Goal: Check status: Check status

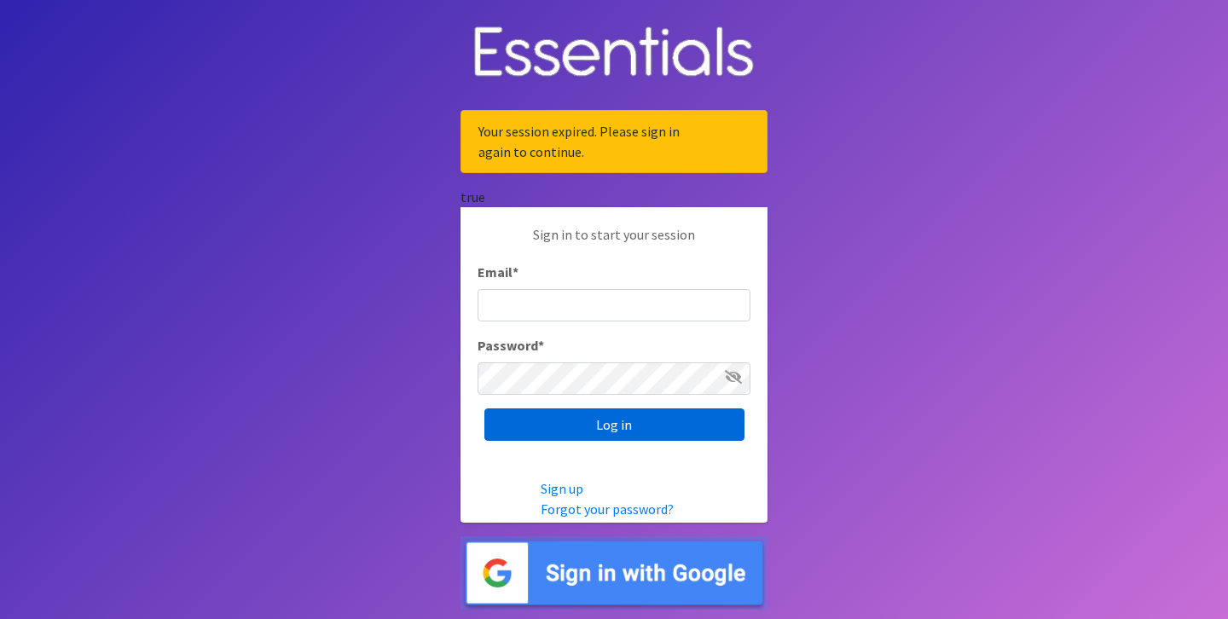
type input "[PERSON_NAME][EMAIL_ADDRESS][DOMAIN_NAME]"
click at [605, 429] on input "Log in" at bounding box center [614, 424] width 260 height 32
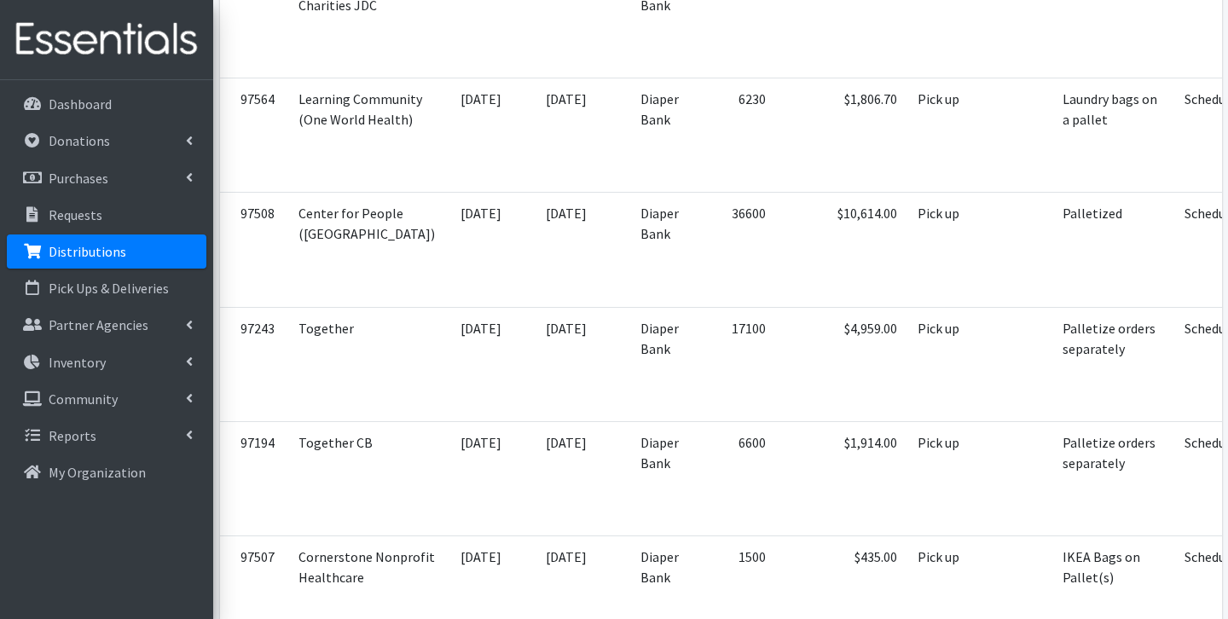
scroll to position [887, 0]
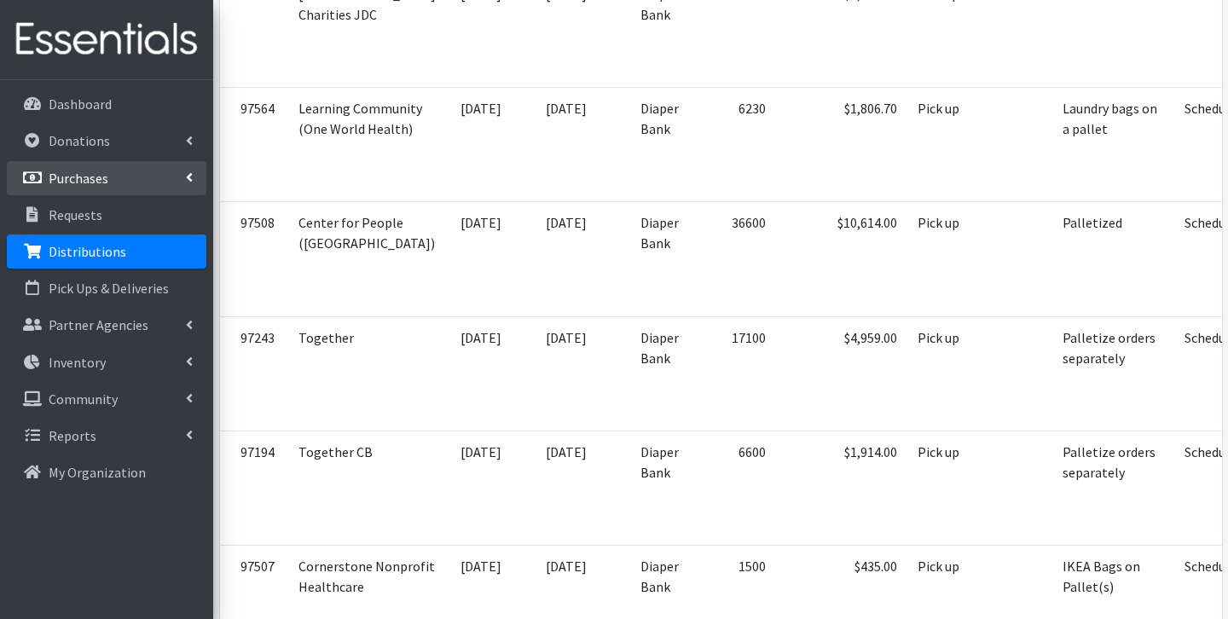
click at [79, 171] on p "Purchases" at bounding box center [79, 178] width 60 height 17
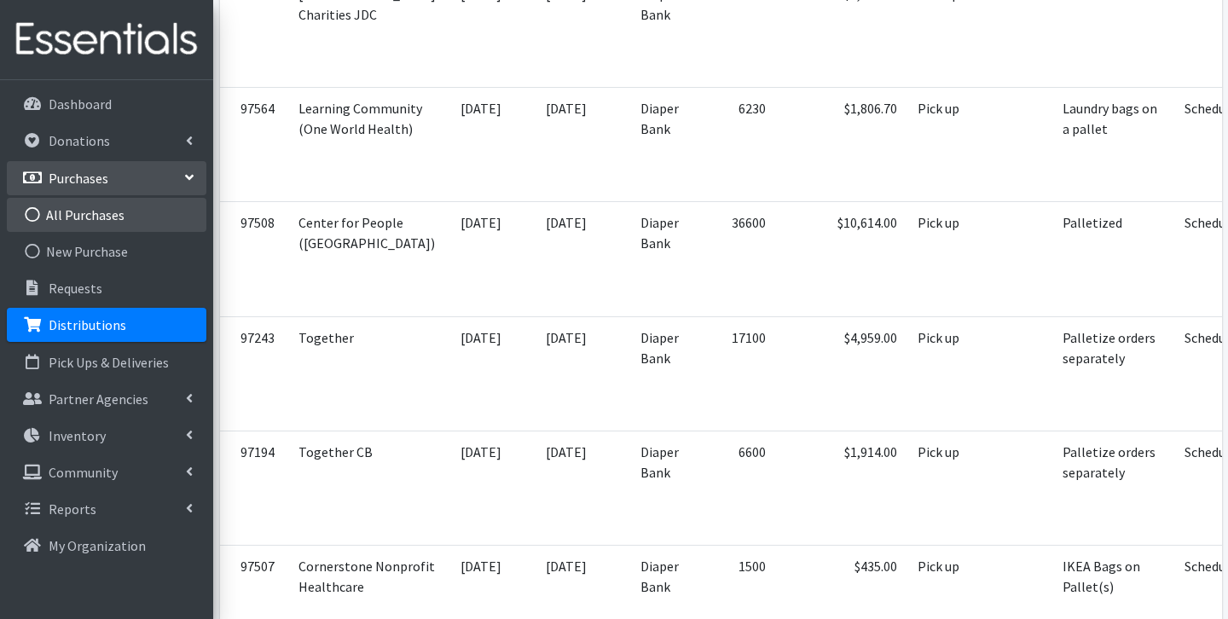
click at [72, 211] on link "All Purchases" at bounding box center [107, 215] width 200 height 34
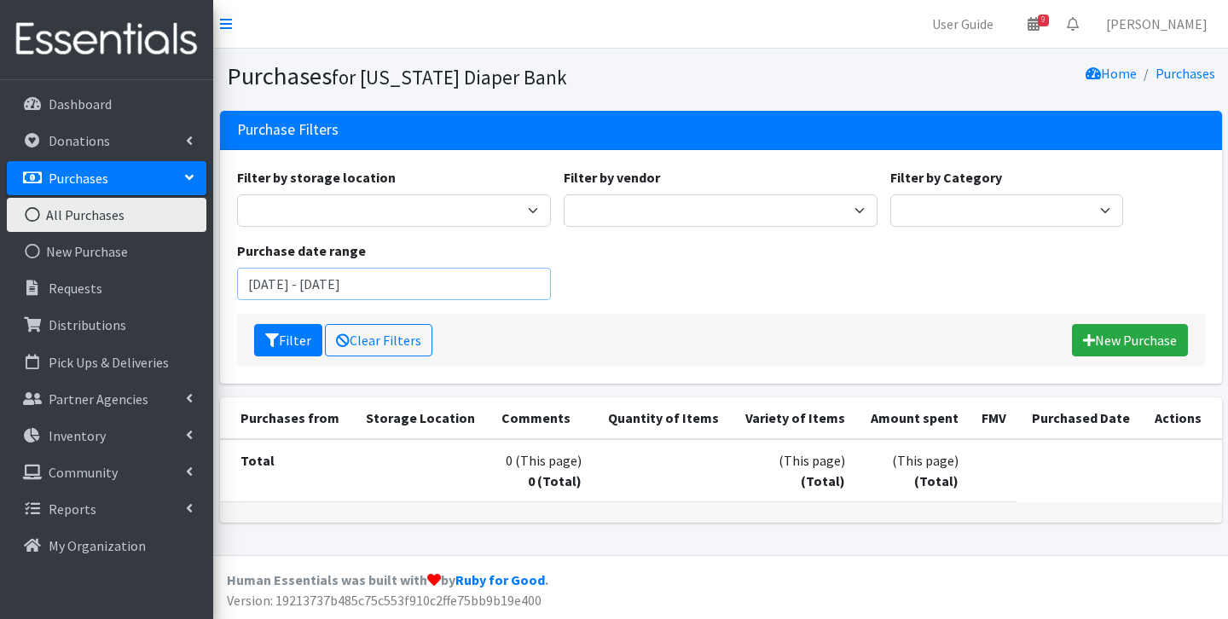
click at [500, 280] on input "August 8, 2025 - November 8, 2025" at bounding box center [394, 284] width 314 height 32
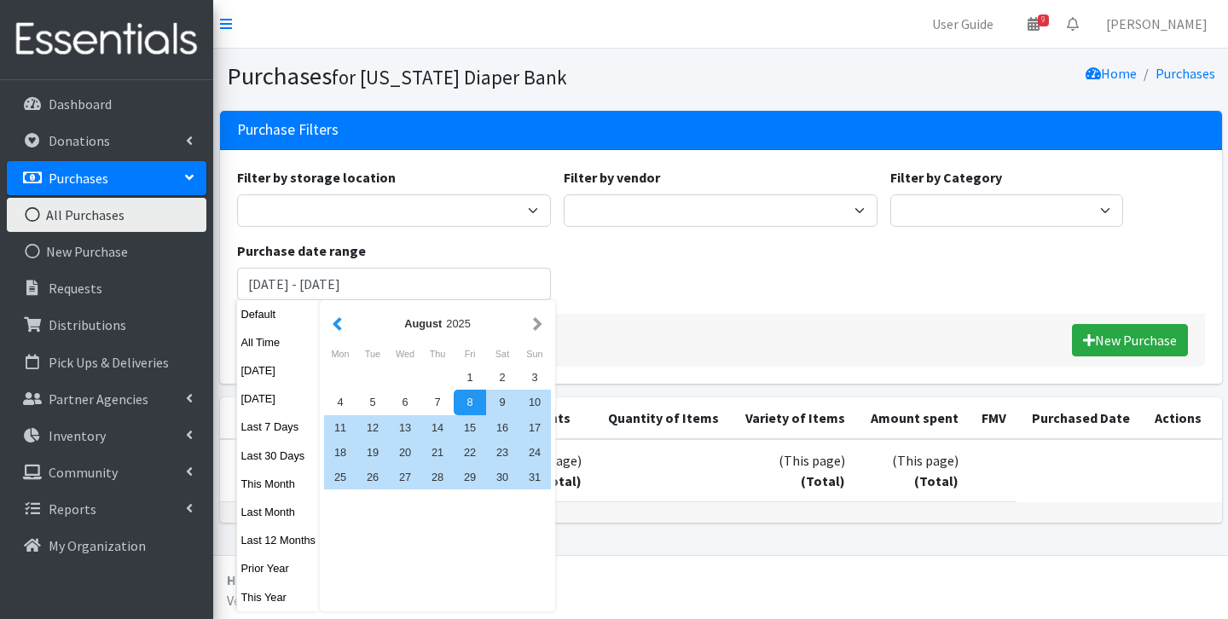
click at [338, 323] on button "button" at bounding box center [337, 323] width 18 height 21
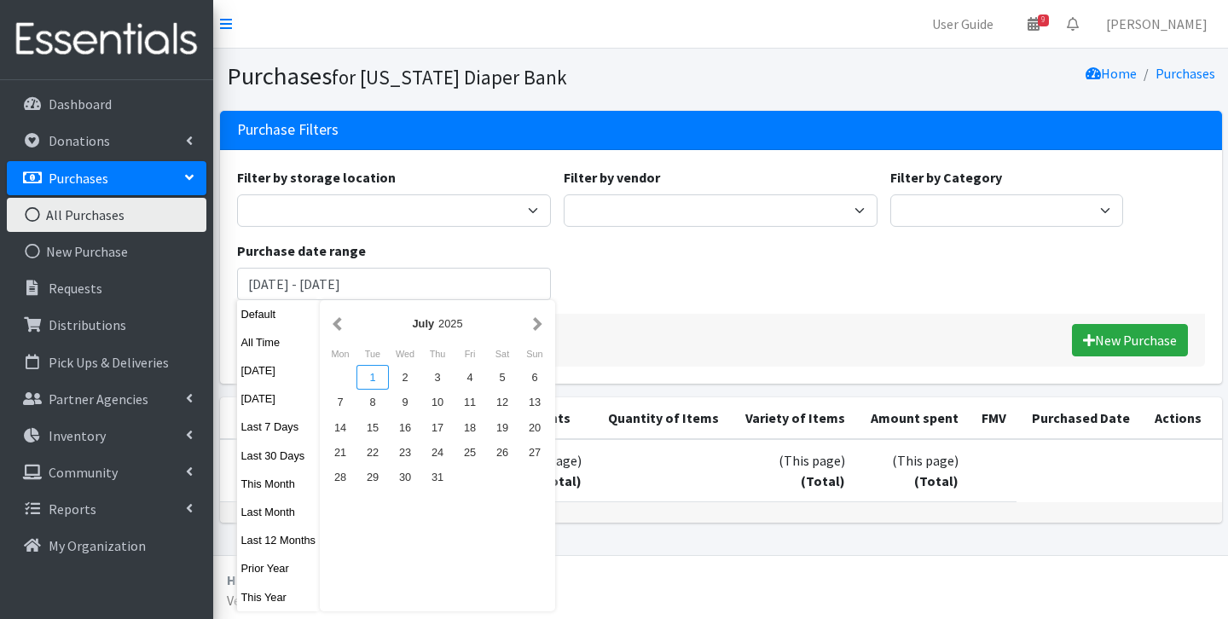
click at [381, 377] on div "1" at bounding box center [372, 377] width 32 height 25
click at [542, 328] on button "button" at bounding box center [538, 323] width 18 height 21
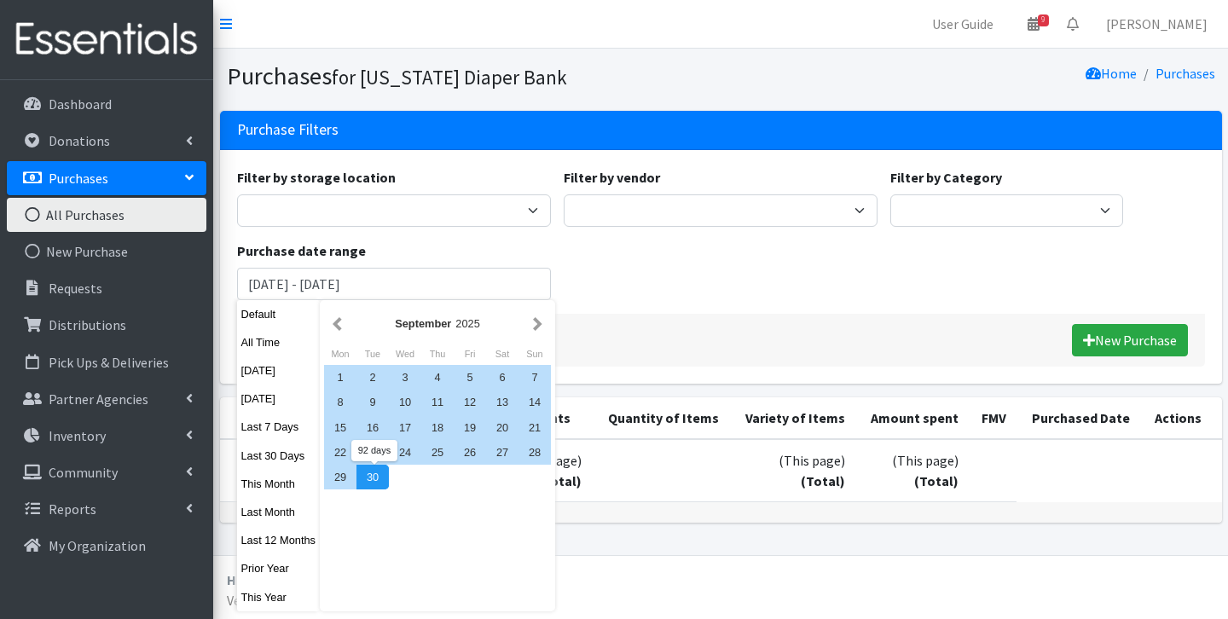
click at [375, 483] on div "30" at bounding box center [372, 477] width 32 height 25
type input "July 1, 2025 - September 30, 2025"
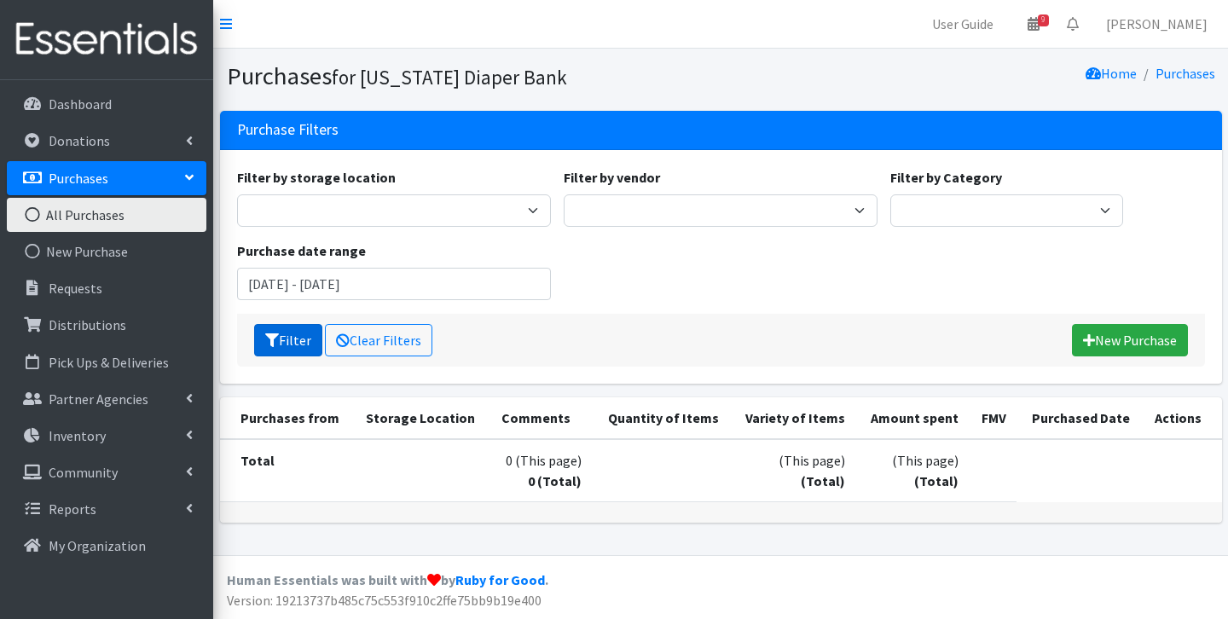
click at [298, 341] on button "Filter" at bounding box center [288, 340] width 68 height 32
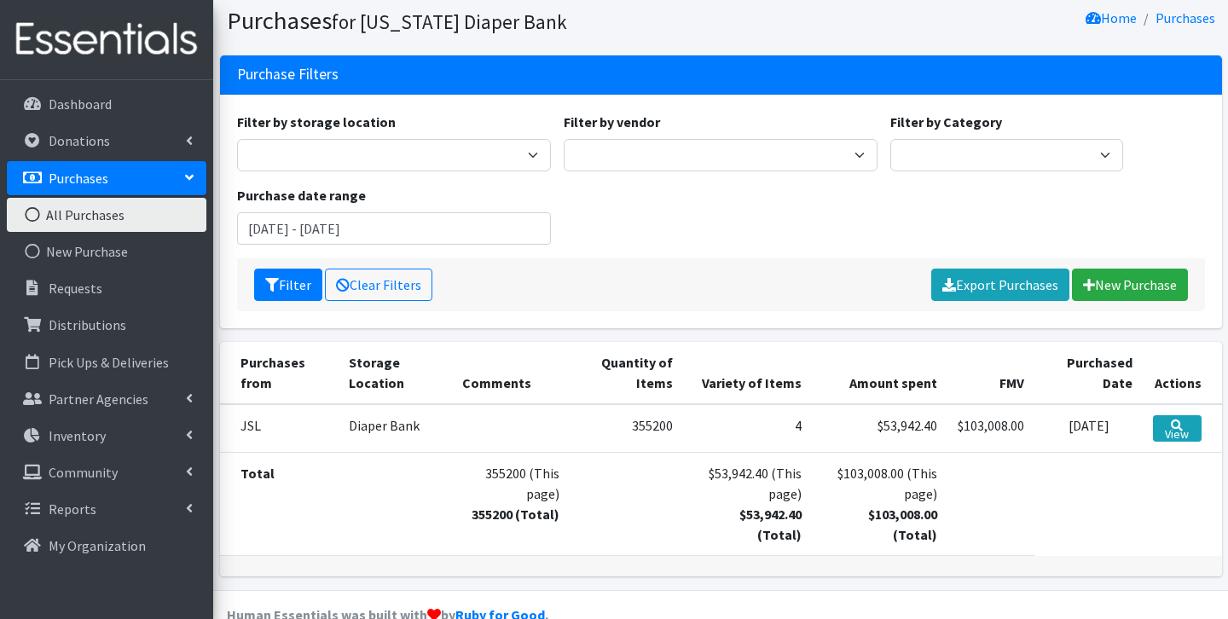
scroll to position [52, 0]
